Goal: Navigation & Orientation: Find specific page/section

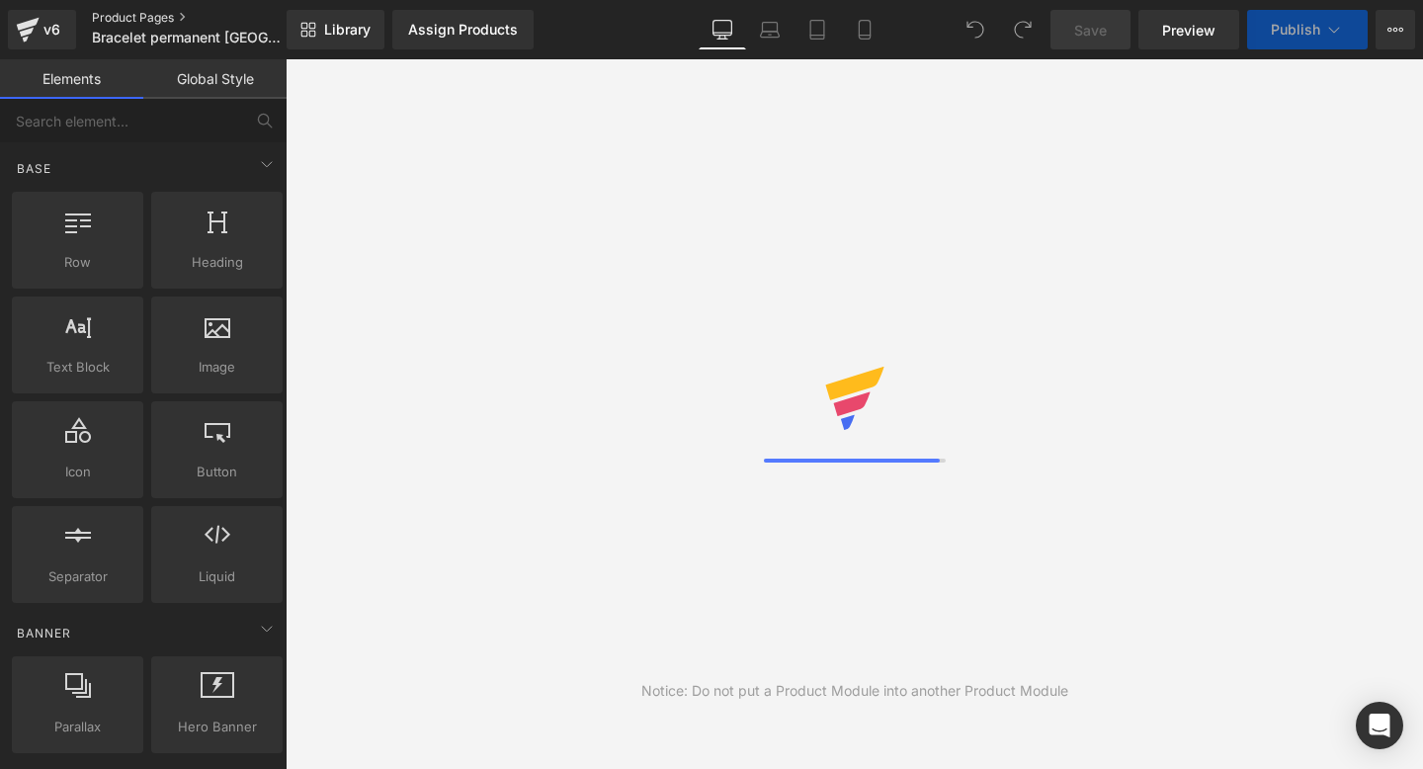
click at [159, 18] on link "Product Pages" at bounding box center [205, 18] width 227 height 16
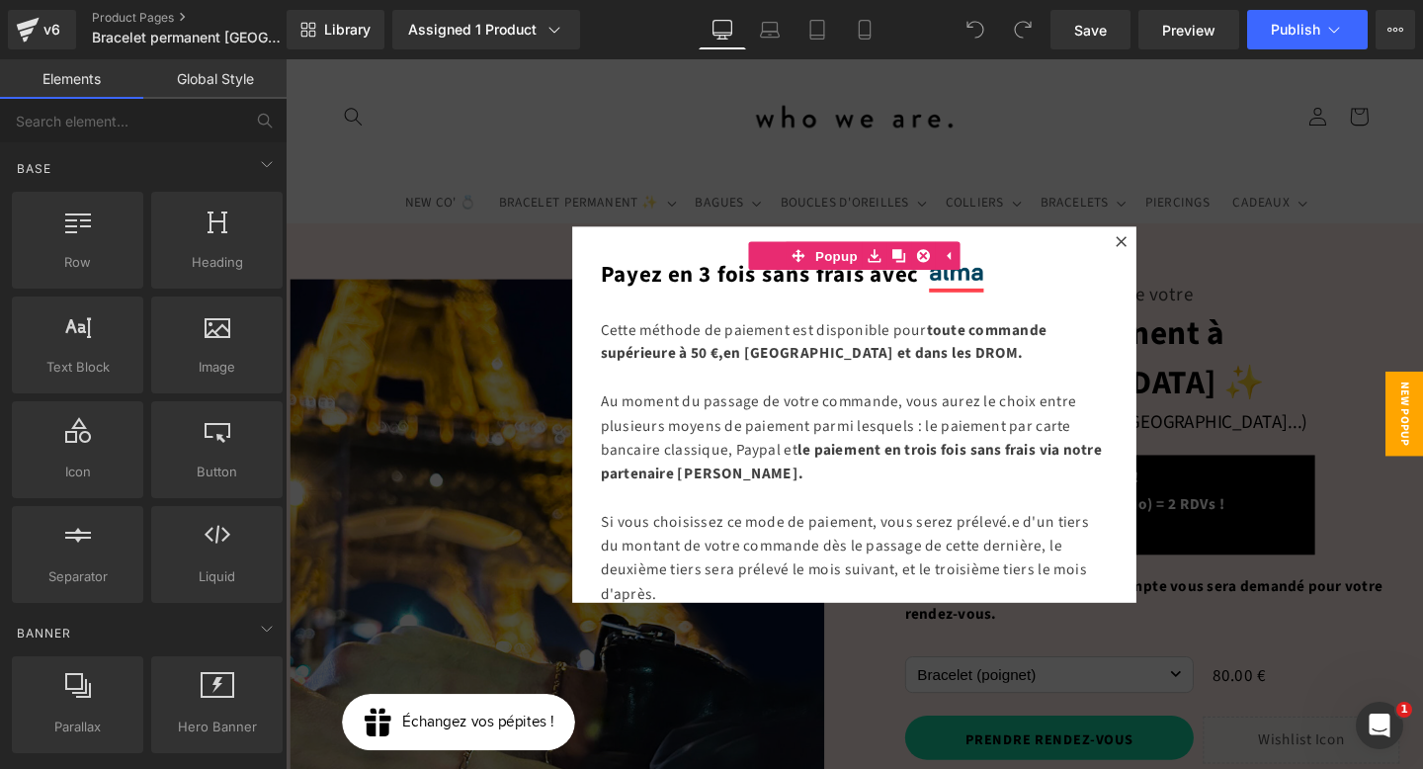
click at [671, 114] on div at bounding box center [884, 432] width 1196 height 746
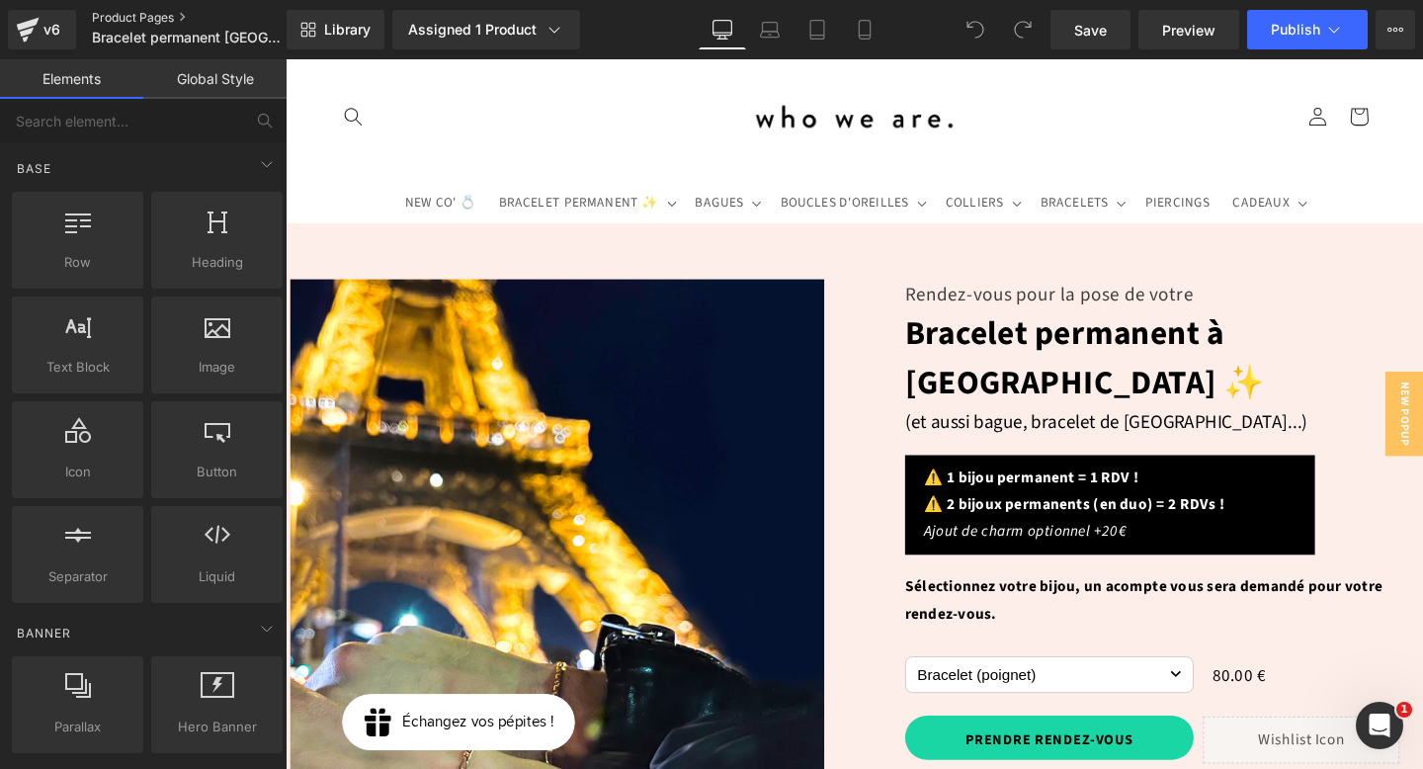
click at [175, 17] on link "Product Pages" at bounding box center [205, 18] width 227 height 16
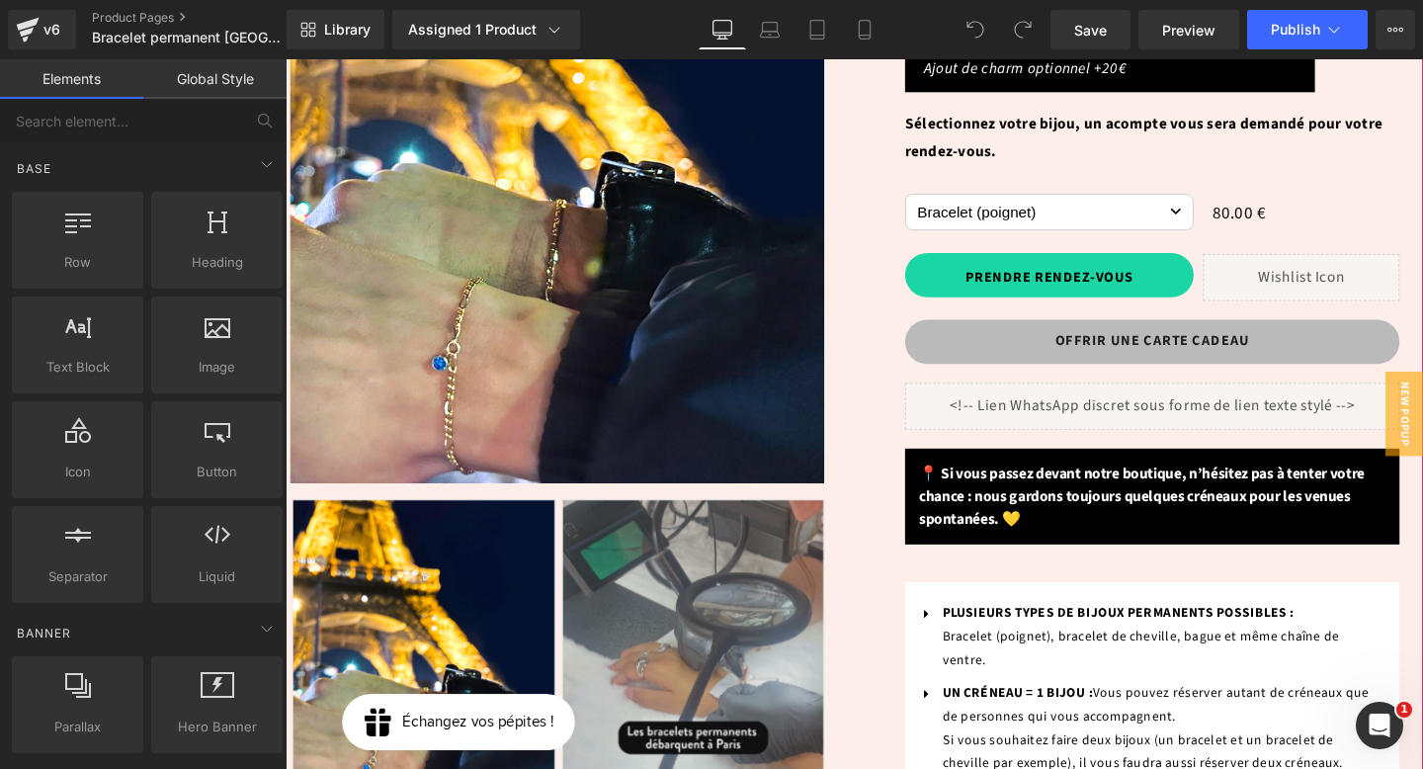
scroll to position [488, 0]
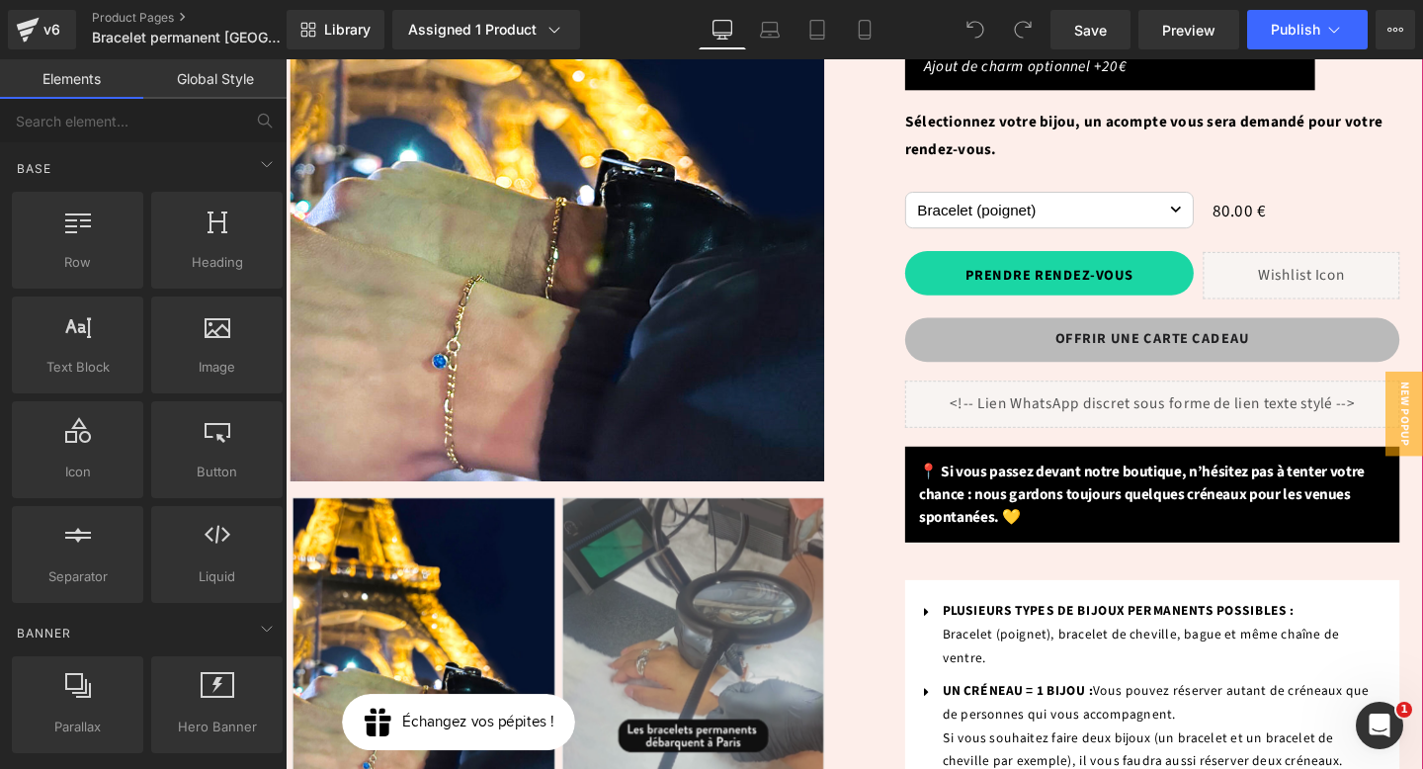
click at [1016, 331] on link "OFFRIR UNE CARTE CADEAU" at bounding box center [1197, 354] width 520 height 46
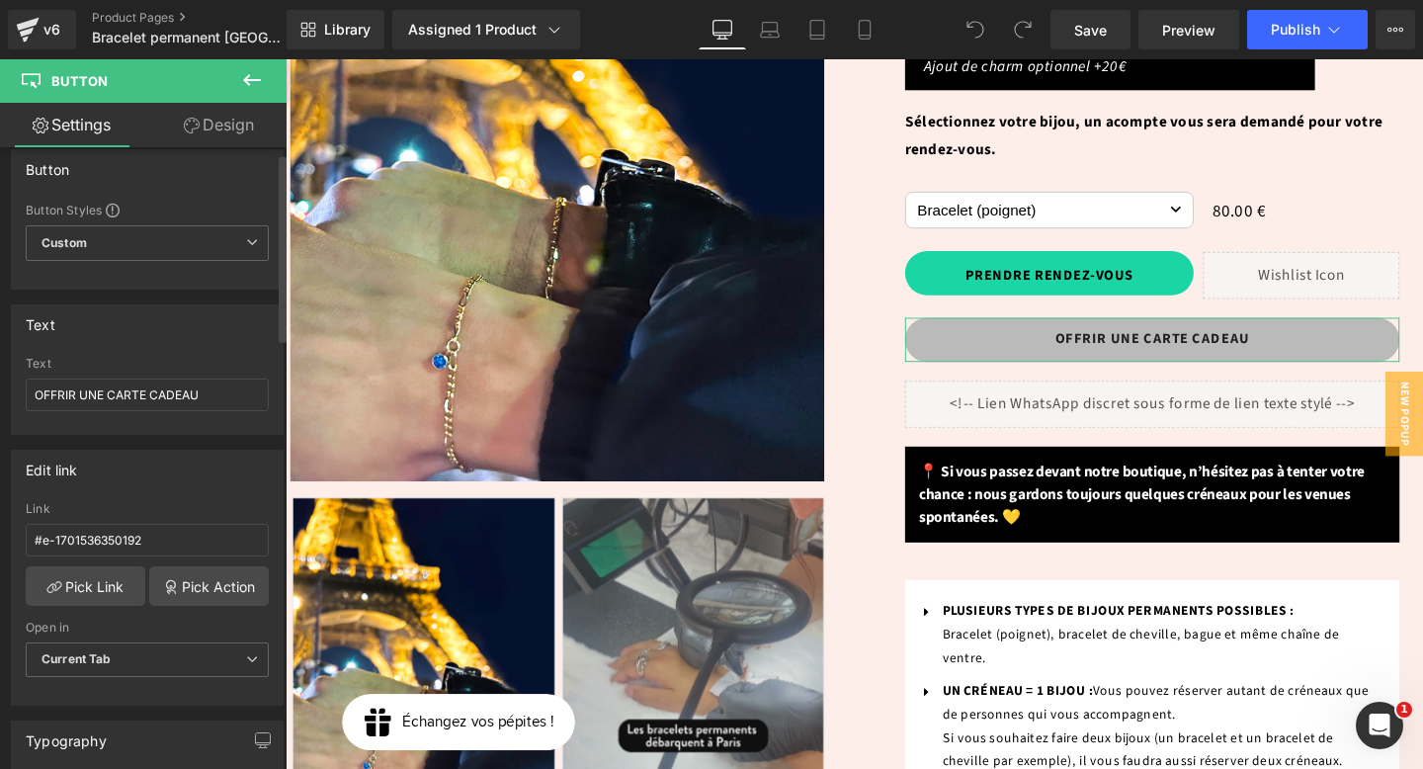
scroll to position [19, 0]
click at [152, 536] on input "#e-1701536350192" at bounding box center [147, 539] width 243 height 33
click at [182, 591] on link "Pick Action" at bounding box center [209, 585] width 120 height 40
